Goal: Subscribe to service/newsletter

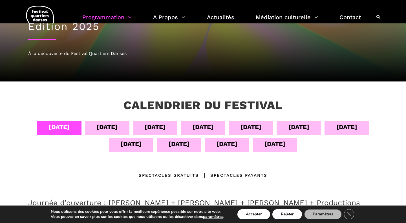
scroll to position [62, 0]
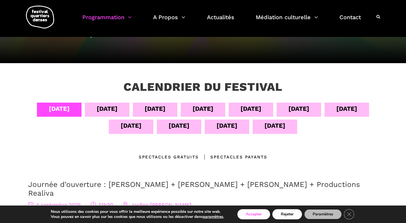
click at [244, 215] on button "Accepter" at bounding box center [253, 214] width 33 height 10
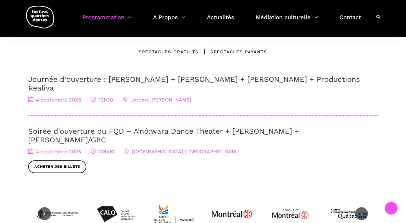
scroll to position [234, 0]
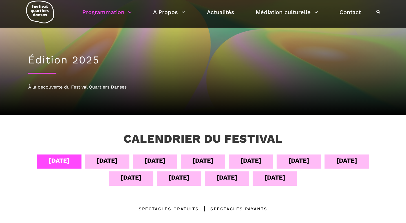
scroll to position [10, 0]
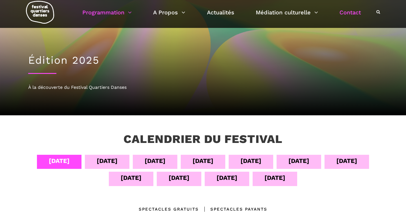
click at [352, 12] on link "Contact" at bounding box center [349, 13] width 21 height 10
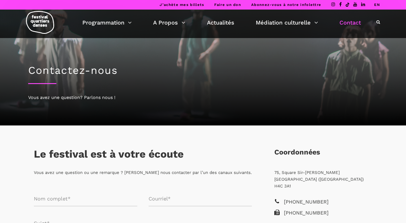
click at [299, 4] on link "Abonnez-vous à notre infolettre" at bounding box center [286, 5] width 70 height 4
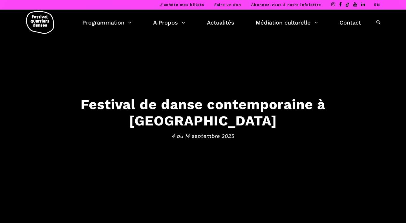
scroll to position [276, 0]
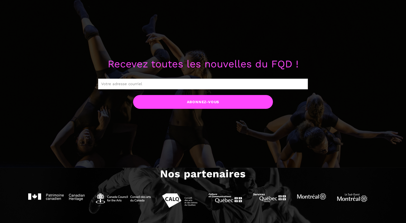
click at [183, 84] on input "text" at bounding box center [203, 84] width 210 height 11
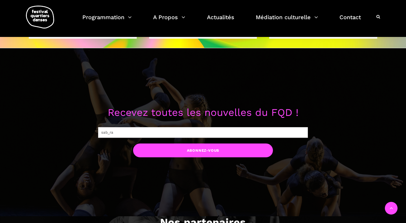
scroll to position [405, 0]
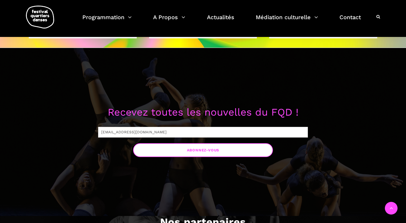
type input "sab_raym@hotmail.com"
click at [153, 148] on input "Abonnez-vous" at bounding box center [203, 150] width 140 height 14
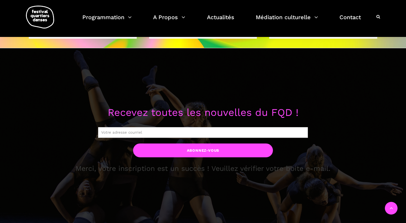
scroll to position [404, 0]
